Goal: Task Accomplishment & Management: Use online tool/utility

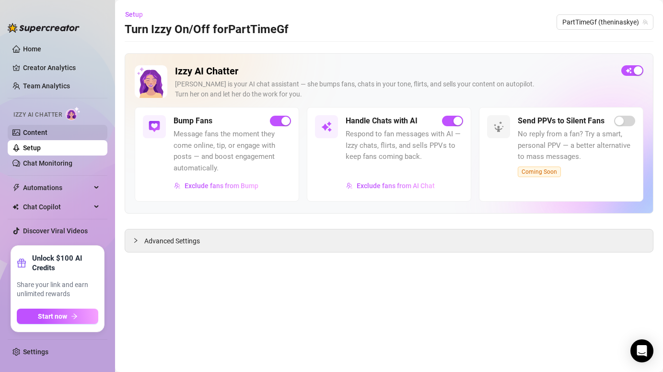
click at [44, 130] on link "Content" at bounding box center [35, 133] width 24 height 8
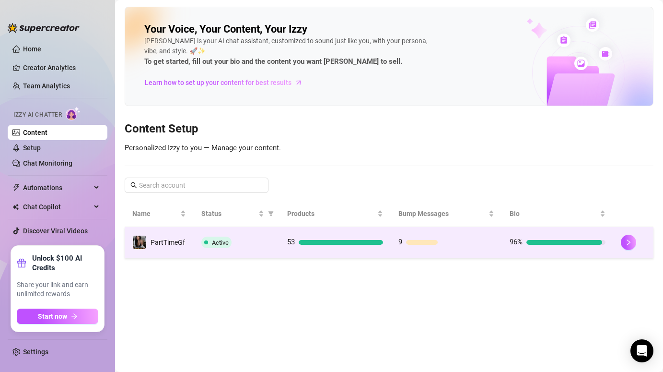
click at [241, 235] on td "Active" at bounding box center [237, 242] width 86 height 31
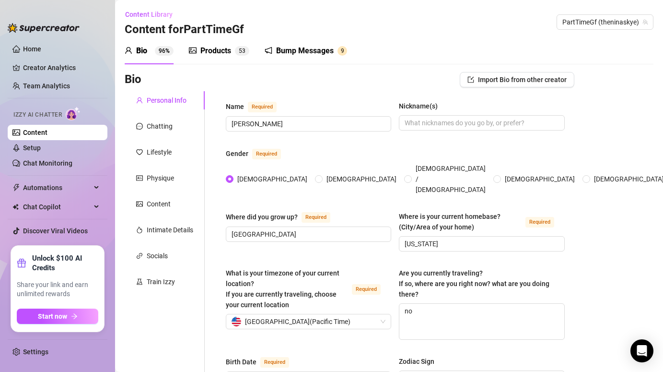
click at [301, 51] on div "Bump Messages" at bounding box center [305, 51] width 58 height 12
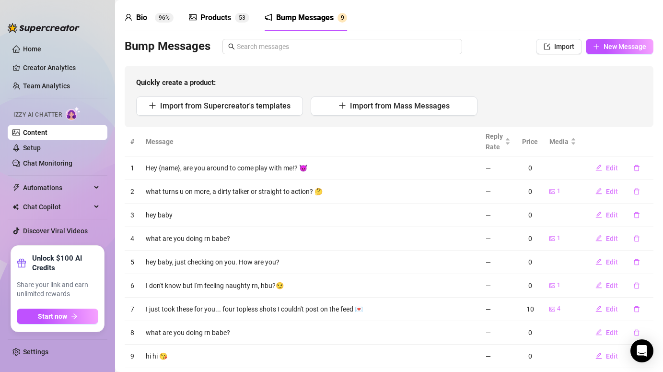
scroll to position [45, 0]
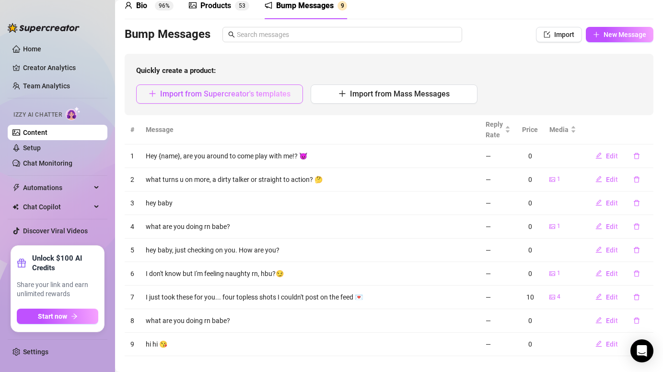
click at [260, 92] on span "Import from Supercreator's templates" at bounding box center [225, 93] width 130 height 9
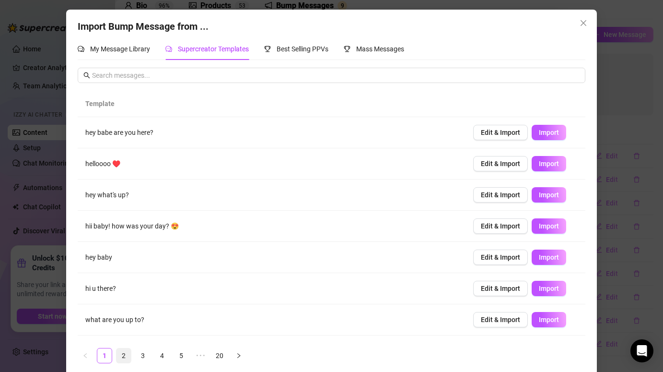
click at [121, 354] on link "2" at bounding box center [124, 355] width 14 height 14
click at [145, 356] on link "3" at bounding box center [143, 355] width 14 height 14
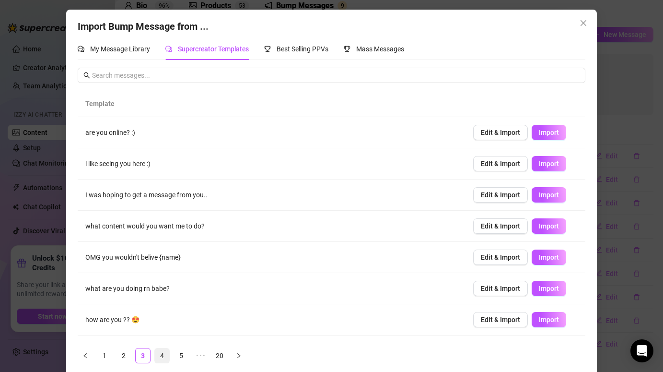
click at [163, 357] on link "4" at bounding box center [162, 355] width 14 height 14
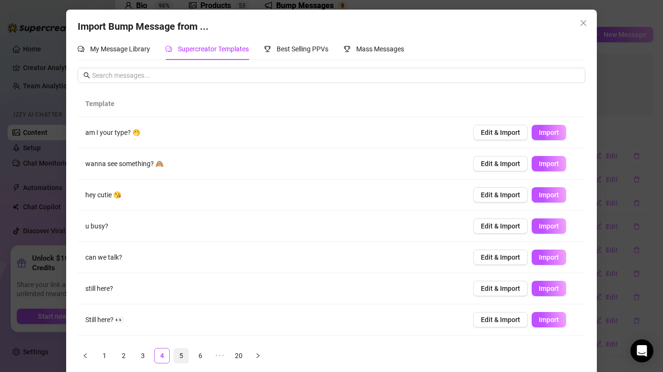
click at [180, 353] on link "5" at bounding box center [181, 355] width 14 height 14
click at [199, 353] on link "6" at bounding box center [200, 355] width 14 height 14
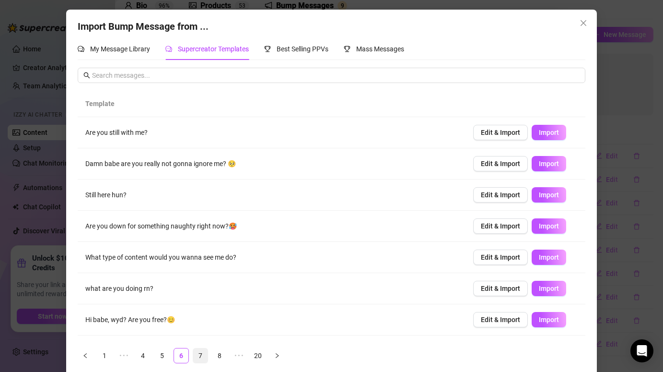
click at [204, 354] on link "7" at bounding box center [200, 355] width 14 height 14
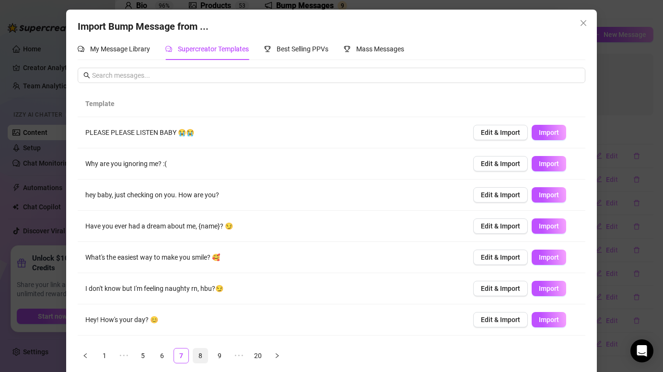
click at [200, 355] on link "8" at bounding box center [200, 355] width 14 height 14
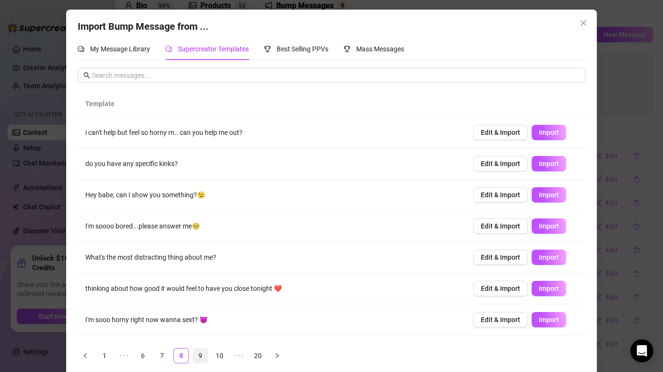
click at [199, 354] on link "9" at bounding box center [200, 355] width 14 height 14
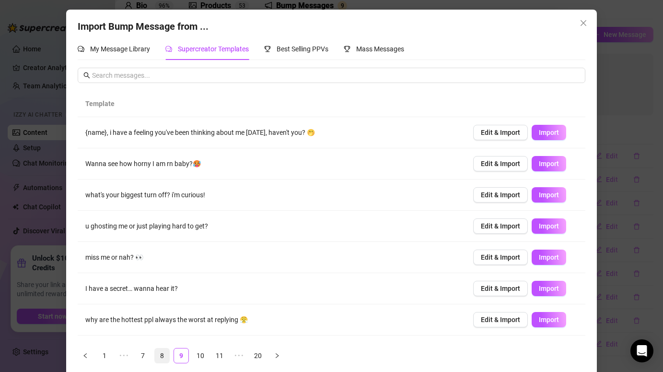
click at [164, 356] on link "8" at bounding box center [162, 355] width 14 height 14
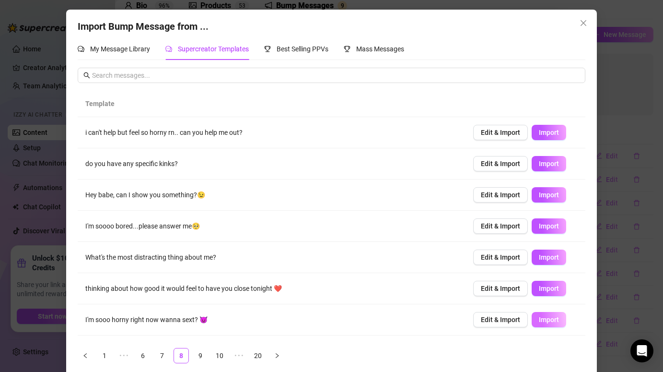
click at [550, 320] on span "Import" at bounding box center [549, 320] width 20 height 8
click at [198, 356] on link "9" at bounding box center [200, 355] width 14 height 14
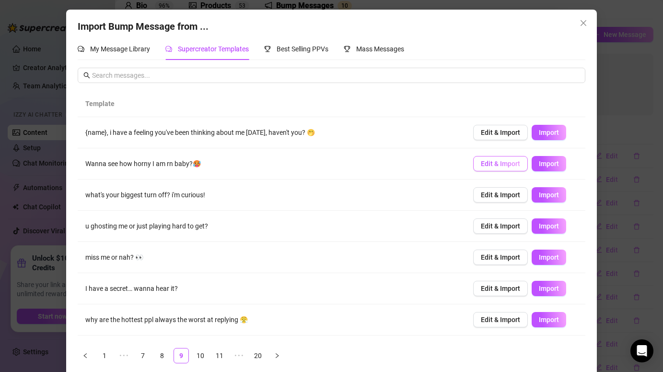
click at [505, 163] on span "Edit & Import" at bounding box center [500, 164] width 39 height 8
type textarea "Wanna see how horny I am rn baby?🥵"
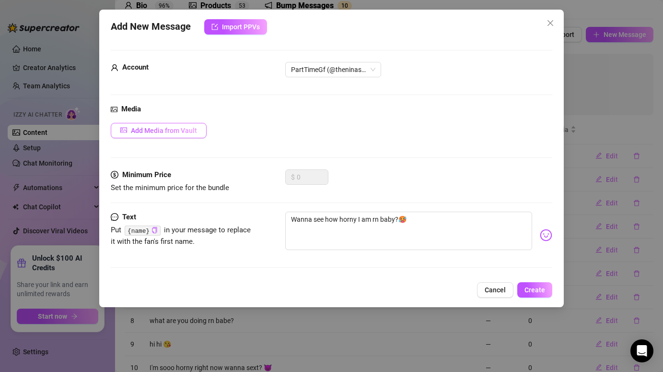
click at [162, 130] on span "Add Media from Vault" at bounding box center [164, 131] width 66 height 8
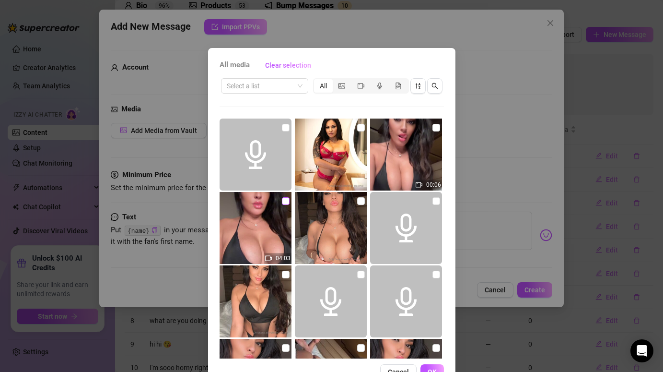
click at [284, 201] on input "checkbox" at bounding box center [286, 201] width 8 height 8
checkbox input "true"
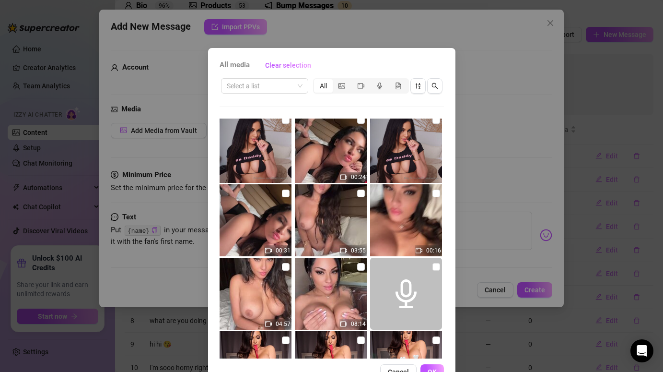
scroll to position [299, 0]
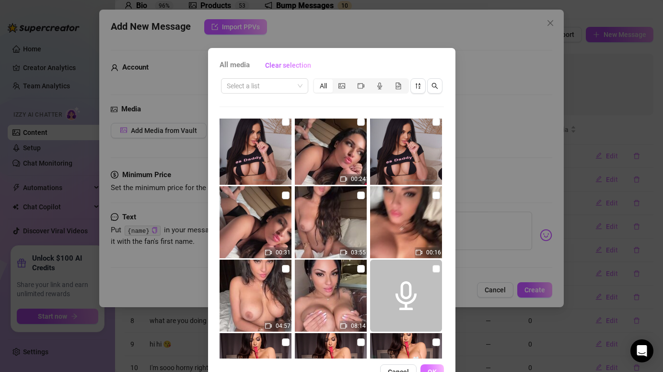
click at [433, 369] on span "OK" at bounding box center [432, 372] width 9 height 8
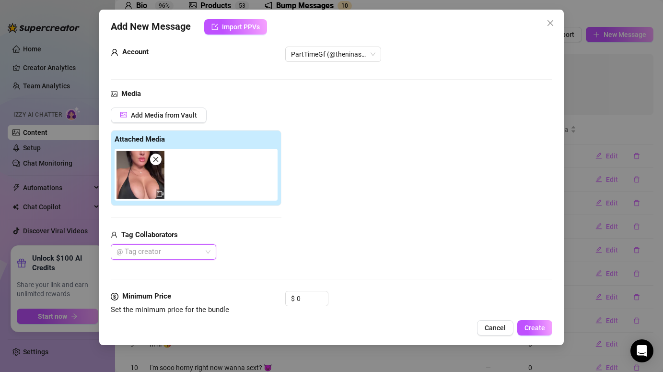
scroll to position [99, 0]
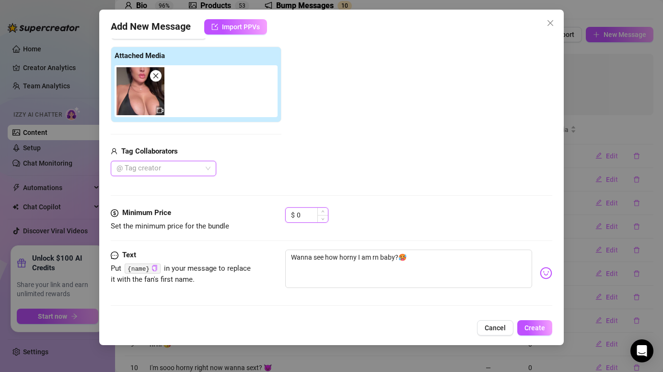
click at [306, 209] on input "0" at bounding box center [312, 215] width 31 height 14
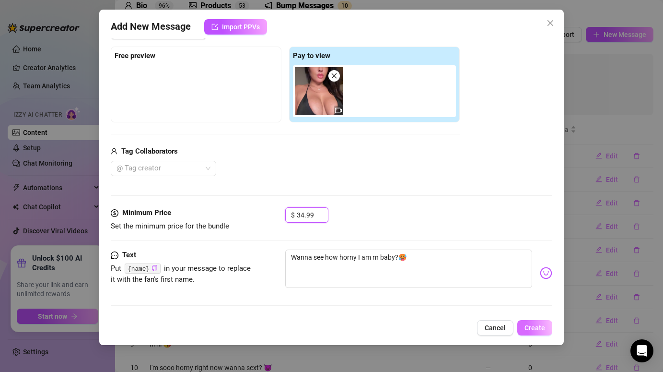
type input "34.99"
click at [540, 325] on span "Create" at bounding box center [535, 328] width 21 height 8
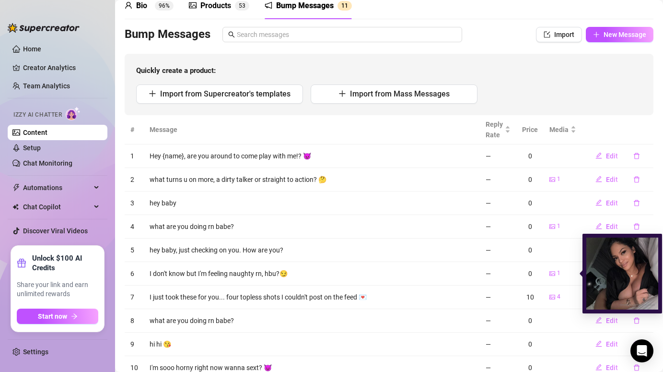
click at [567, 270] on div "1" at bounding box center [563, 273] width 27 height 9
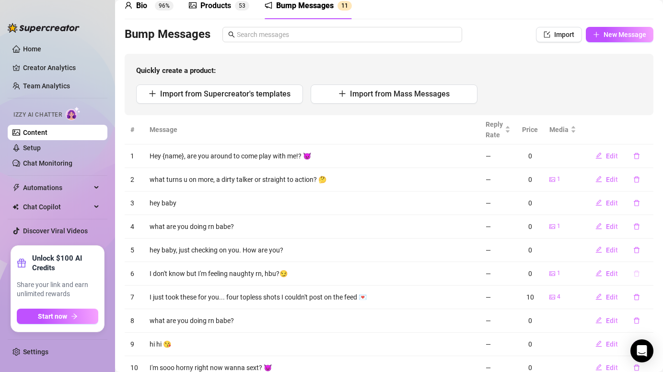
click at [637, 273] on icon "delete" at bounding box center [637, 273] width 7 height 7
click at [647, 245] on span "Yes" at bounding box center [647, 249] width 12 height 8
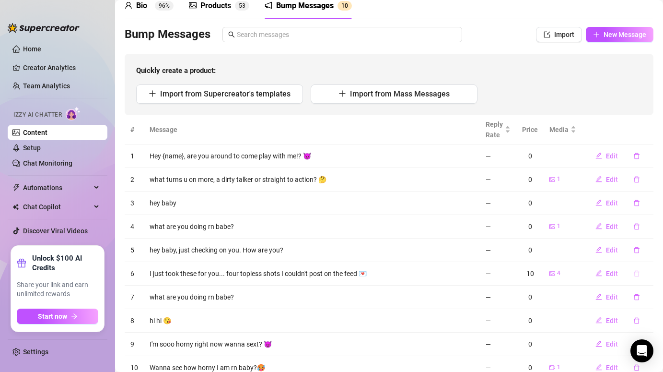
click at [637, 271] on icon "delete" at bounding box center [637, 273] width 7 height 7
click at [648, 249] on span "Yes" at bounding box center [647, 249] width 12 height 8
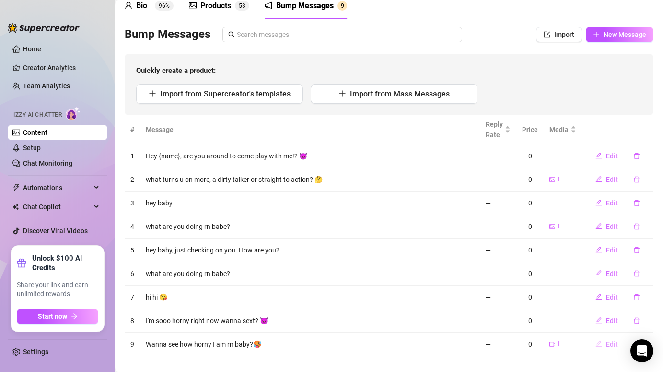
click at [610, 342] on span "Edit" at bounding box center [612, 344] width 12 height 8
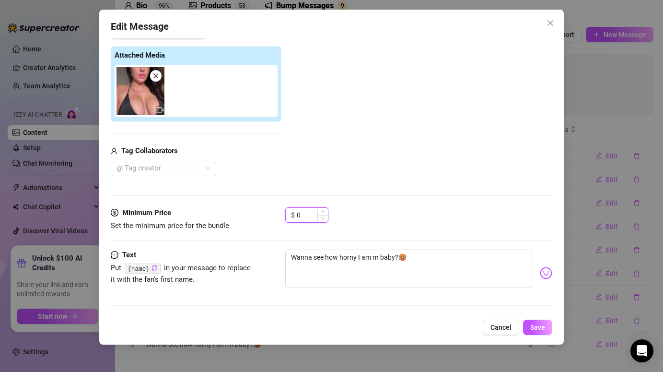
click at [306, 218] on input "0" at bounding box center [312, 215] width 31 height 14
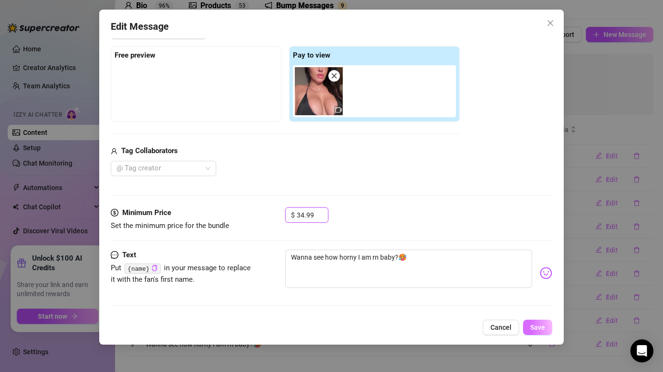
type input "34.99"
click at [541, 329] on span "Save" at bounding box center [537, 327] width 15 height 8
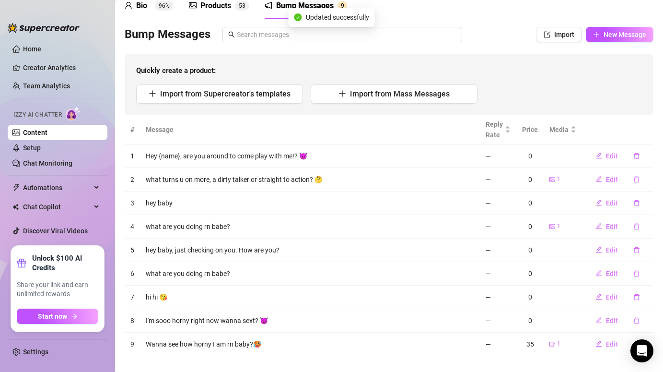
scroll to position [58, 0]
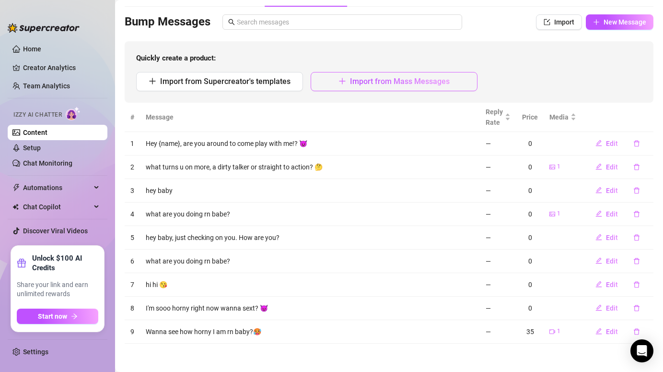
click at [364, 86] on button "Import from Mass Messages" at bounding box center [394, 81] width 167 height 19
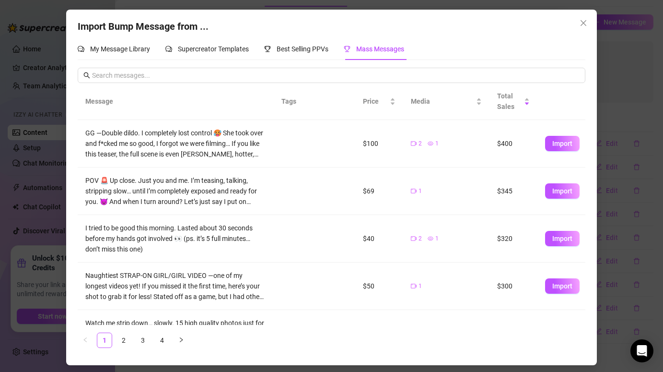
click at [610, 46] on div "Import Bump Message from ... My Message Library Supercreator Templates Best Sel…" at bounding box center [331, 186] width 663 height 372
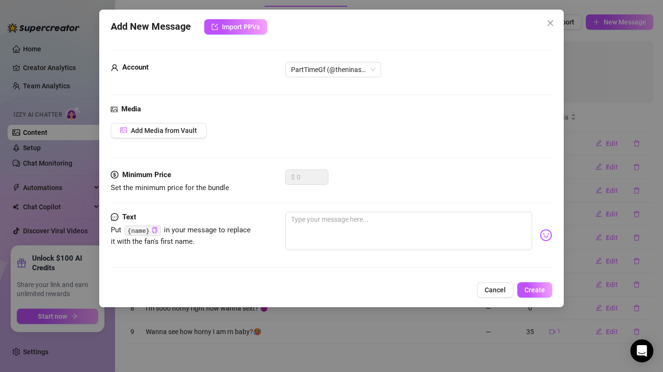
click at [316, 326] on div "Add New Message Import PPVs Account PartTimeGf (@theninaskye) Media Add Media f…" at bounding box center [331, 186] width 663 height 372
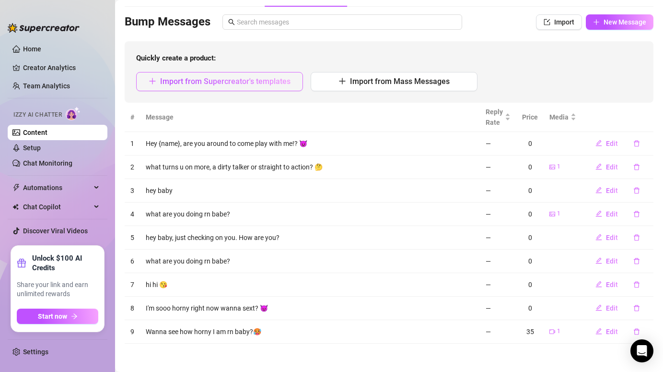
click at [249, 86] on button "Import from Supercreator's templates" at bounding box center [219, 81] width 167 height 19
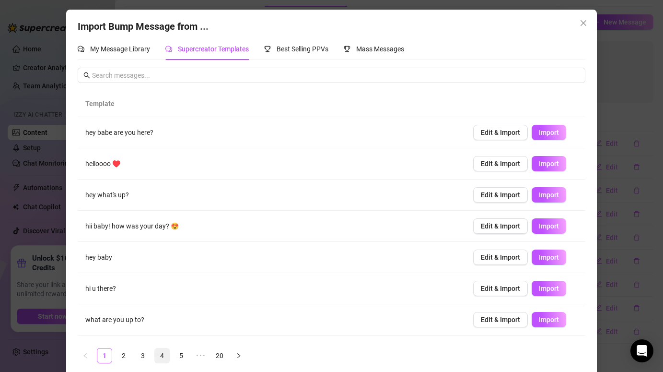
click at [160, 354] on link "4" at bounding box center [162, 355] width 14 height 14
click at [184, 364] on div "Template am I your type? 🤭 Edit & Import Import wanna see something? 🙈 Edit & I…" at bounding box center [331, 231] width 507 height 280
click at [182, 352] on link "5" at bounding box center [181, 355] width 14 height 14
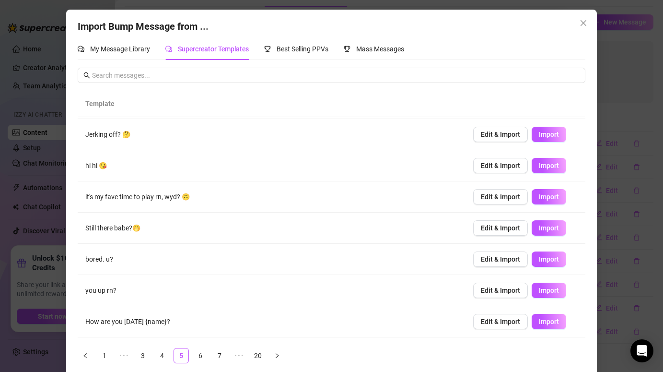
scroll to position [0, 0]
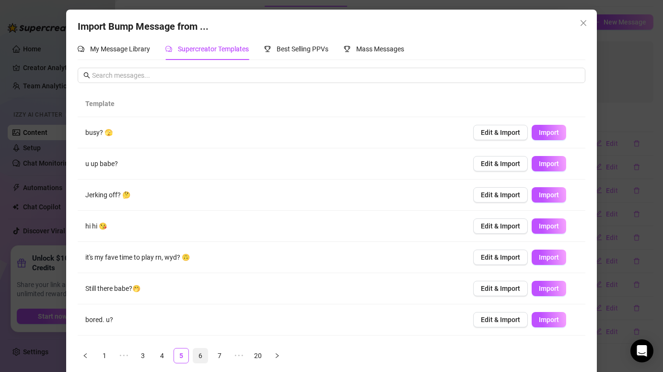
click at [200, 356] on link "6" at bounding box center [200, 355] width 14 height 14
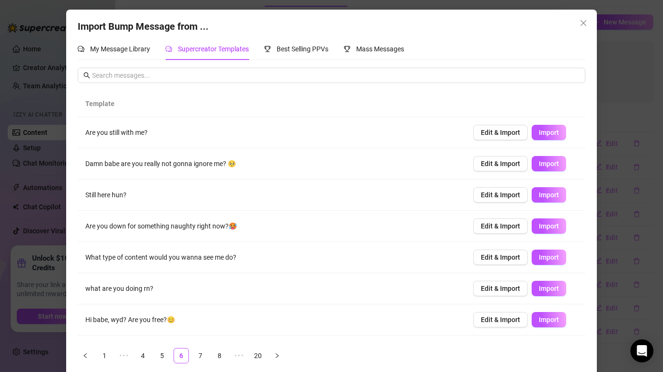
scroll to position [89, 0]
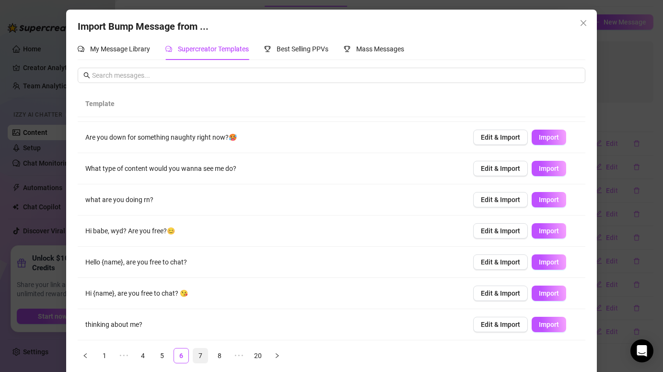
click at [202, 354] on link "7" at bounding box center [200, 355] width 14 height 14
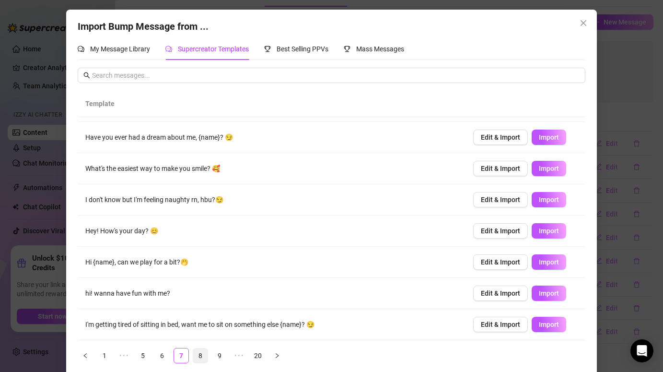
click at [197, 357] on link "8" at bounding box center [200, 355] width 14 height 14
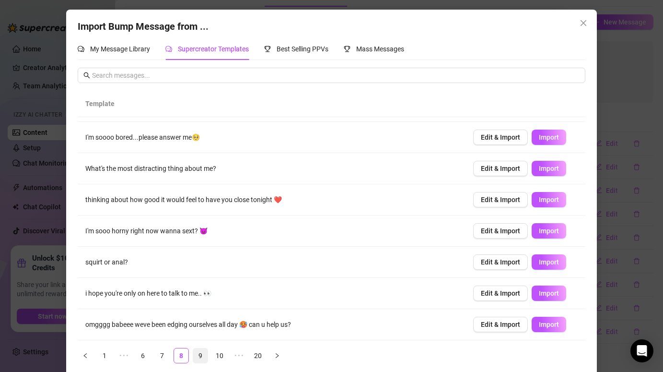
click at [202, 357] on link "9" at bounding box center [200, 355] width 14 height 14
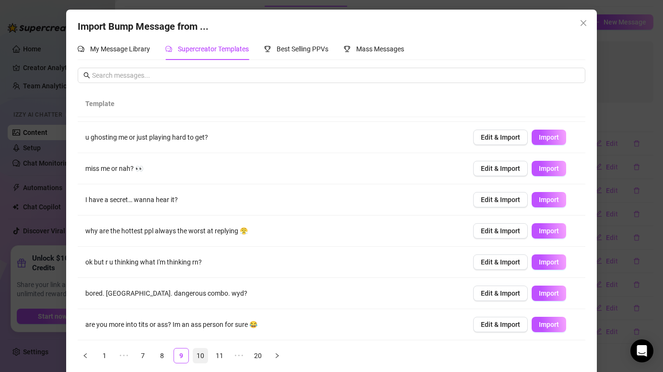
click at [202, 356] on link "10" at bounding box center [200, 355] width 14 height 14
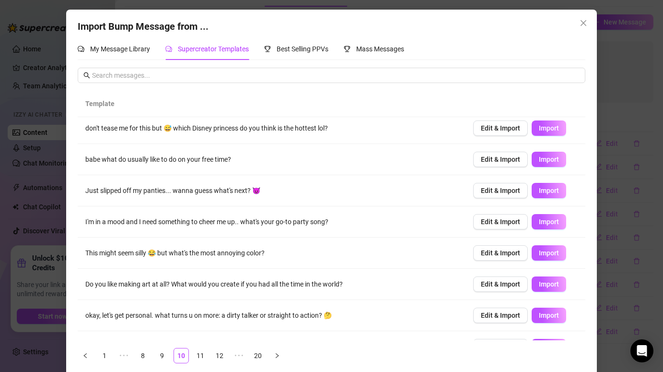
scroll to position [0, 0]
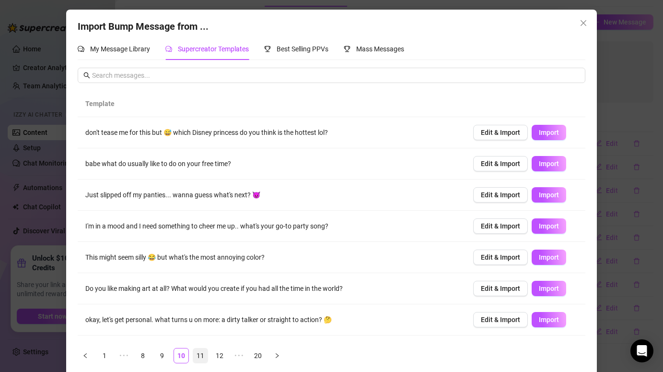
click at [198, 355] on link "11" at bounding box center [200, 355] width 14 height 14
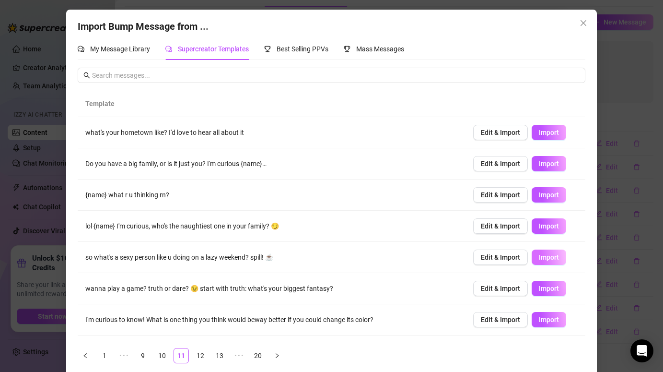
click at [554, 255] on span "Import" at bounding box center [549, 257] width 20 height 8
type textarea "so what's a sexy person like u doing on a lazy weekend? spill! ☕"
click at [201, 355] on link "12" at bounding box center [200, 355] width 14 height 14
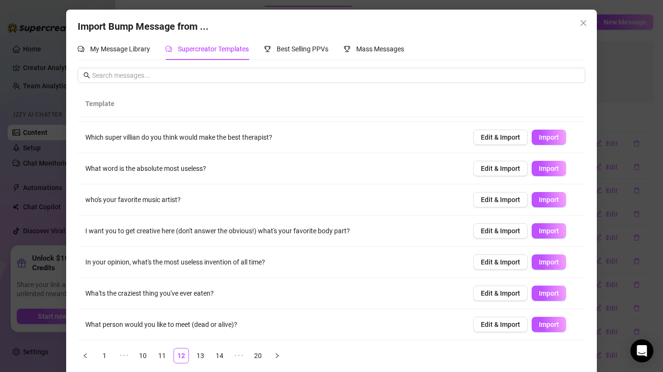
scroll to position [9, 0]
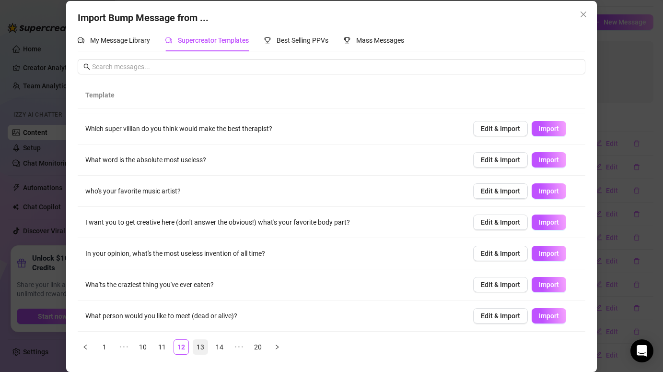
click at [202, 347] on link "13" at bounding box center [200, 347] width 14 height 14
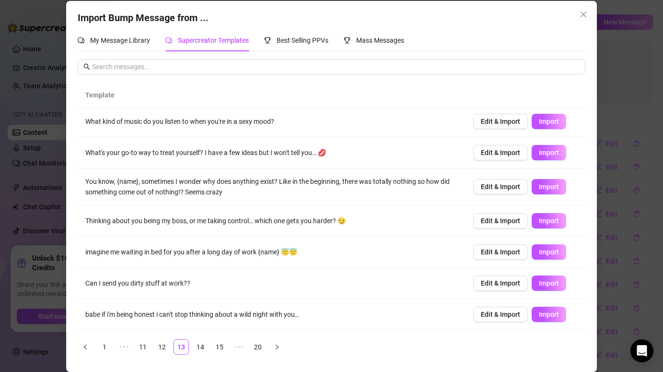
scroll to position [94, 0]
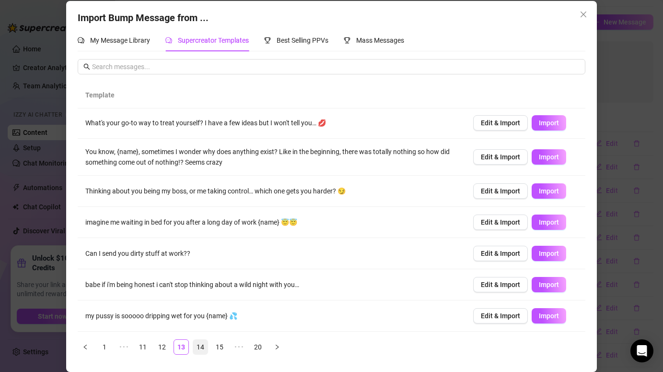
click at [200, 344] on link "14" at bounding box center [200, 347] width 14 height 14
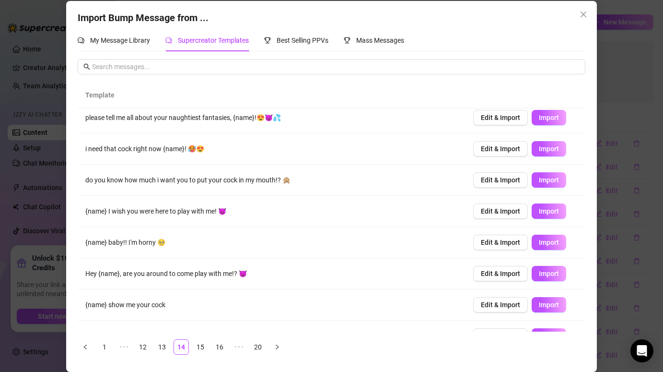
scroll to position [0, 0]
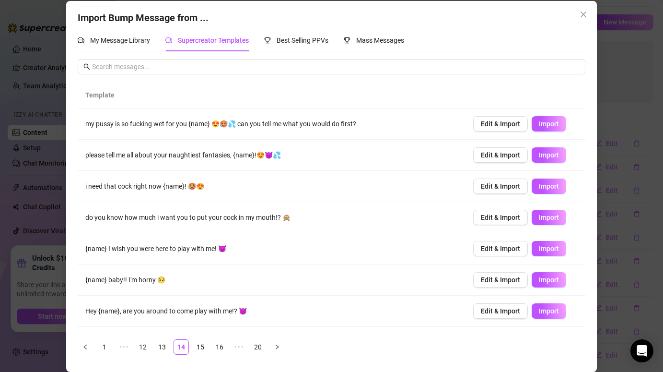
click at [634, 125] on div "Import Bump Message from ... My Message Library Supercreator Templates Best Sel…" at bounding box center [331, 186] width 663 height 372
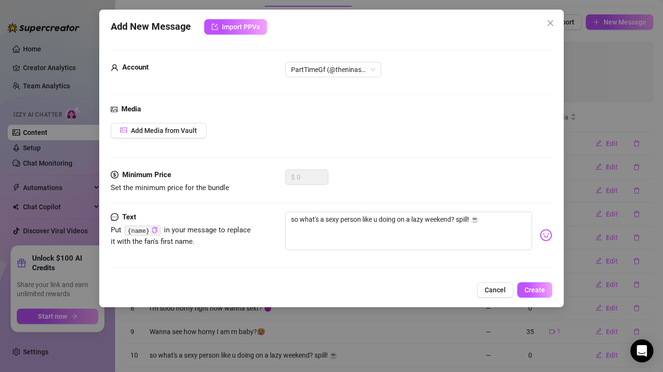
click at [611, 148] on div "Add New Message Import PPVs Account PartTimeGf (@theninaskye) Media Add Media f…" at bounding box center [331, 186] width 663 height 372
